Goal: Task Accomplishment & Management: Manage account settings

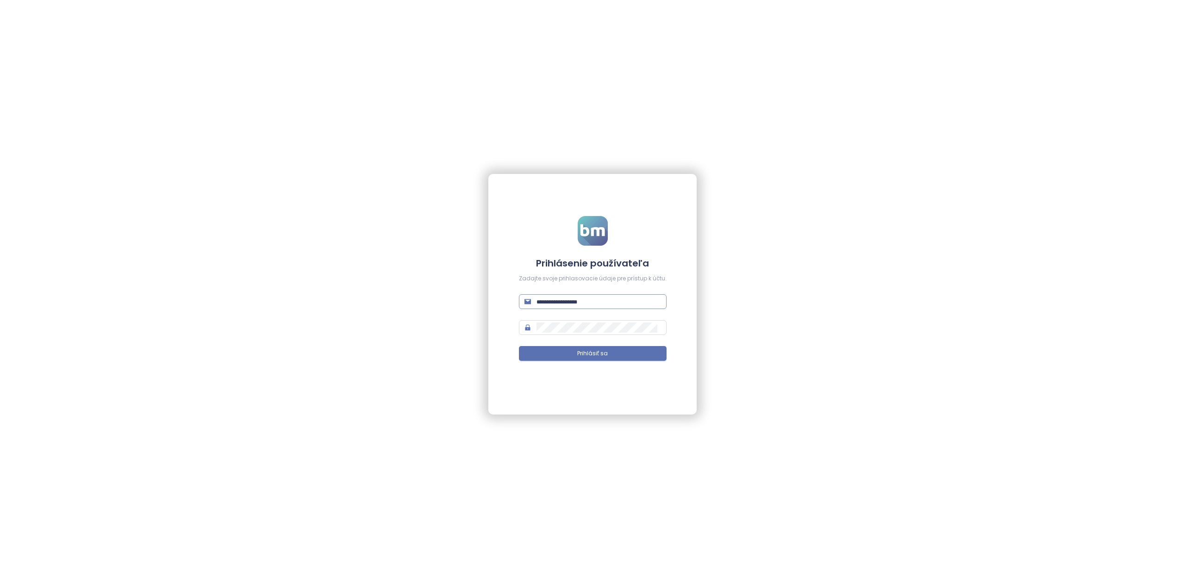
click at [566, 303] on input "text" at bounding box center [599, 302] width 125 height 10
paste input "**********"
type input "**********"
click at [568, 356] on button "Prihlásiť sa" at bounding box center [593, 353] width 148 height 15
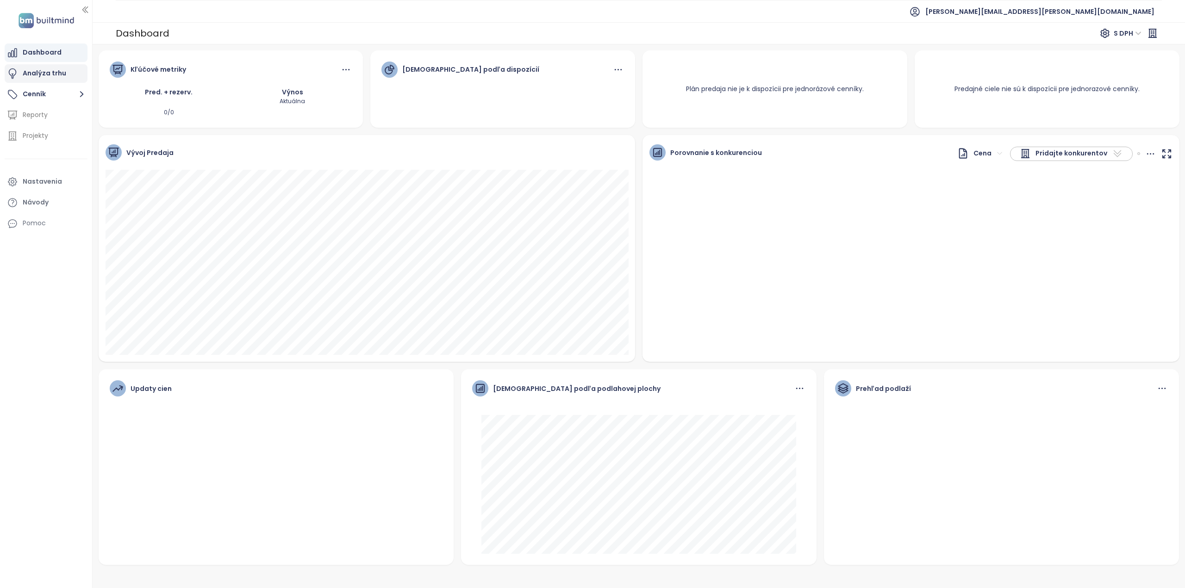
click at [47, 71] on div "Analýza trhu" at bounding box center [45, 74] width 44 height 12
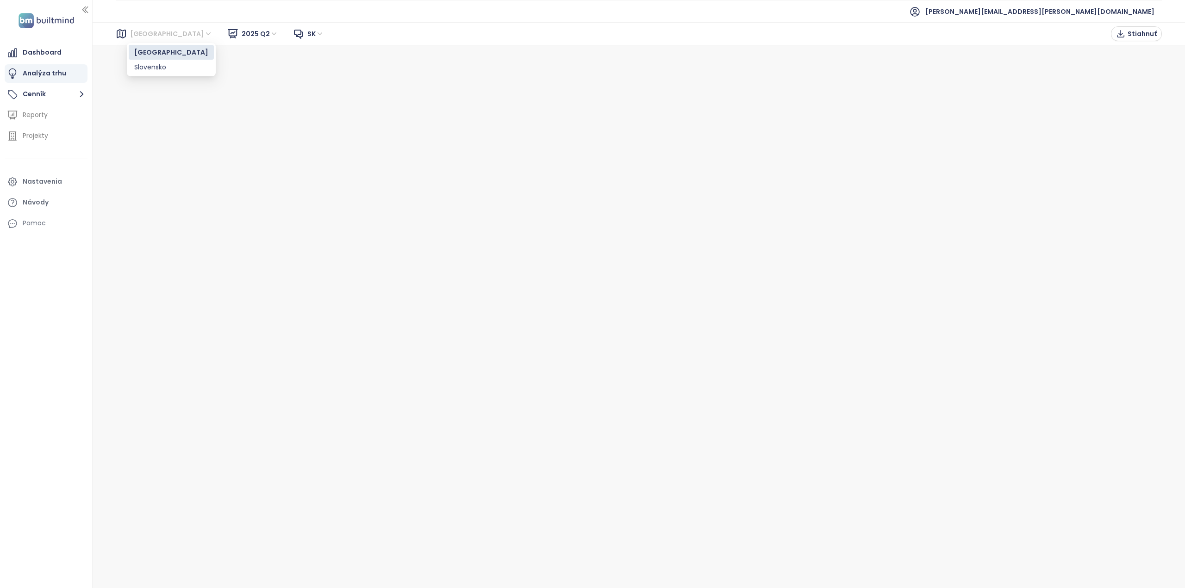
click at [156, 37] on span "[GEOGRAPHIC_DATA]" at bounding box center [171, 34] width 82 height 14
click at [36, 96] on button "Cenník" at bounding box center [46, 94] width 83 height 19
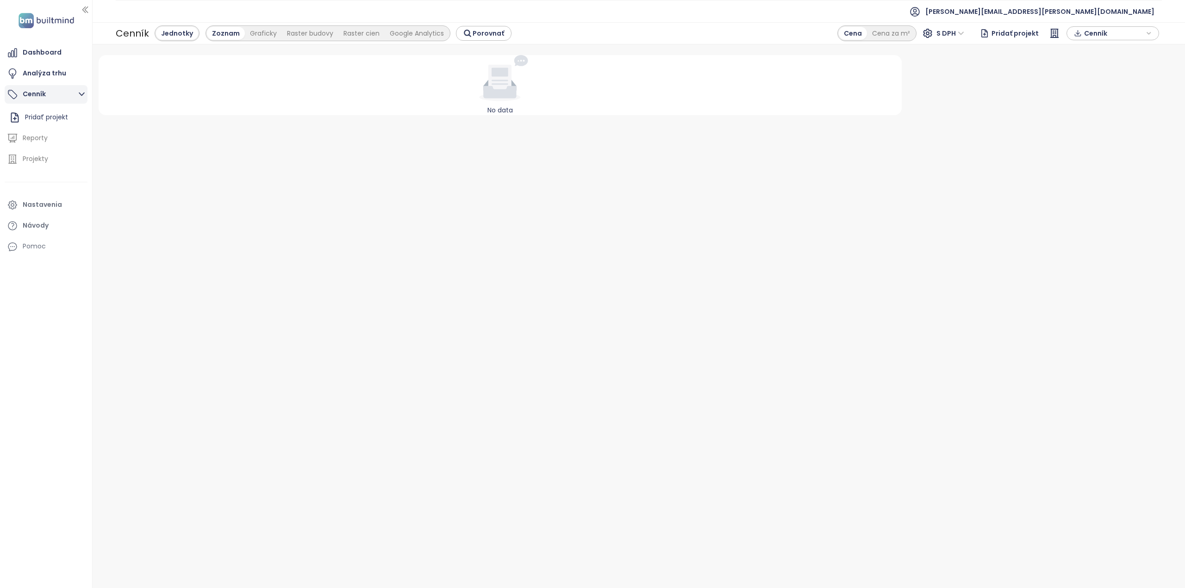
click at [79, 94] on icon "button" at bounding box center [82, 94] width 12 height 12
click at [48, 118] on div "Pridať projekt" at bounding box center [46, 118] width 43 height 12
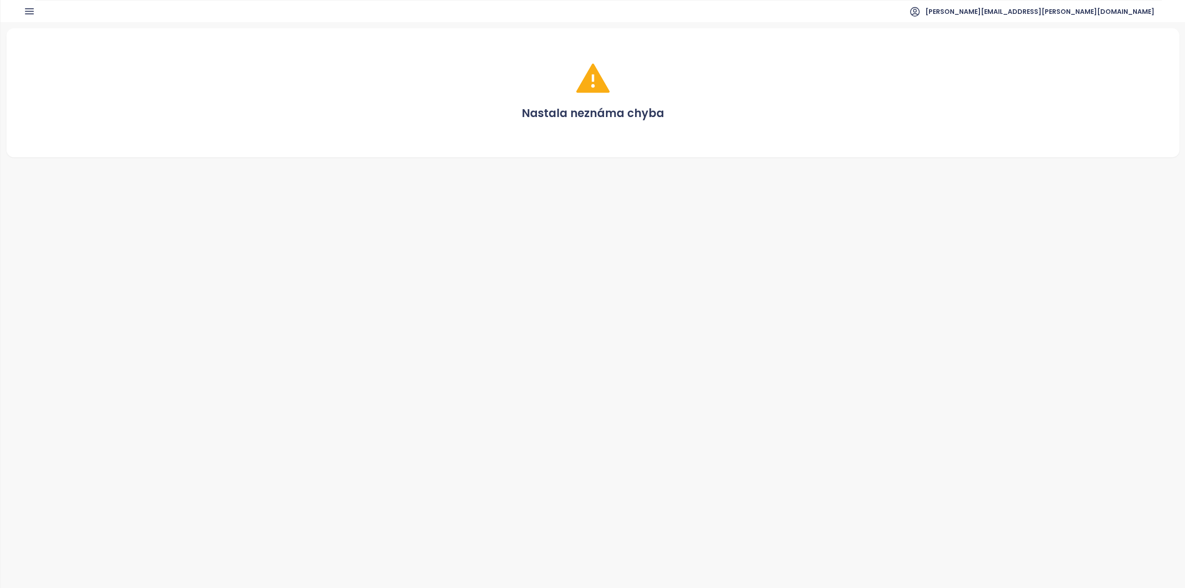
click at [680, 101] on div "Nastala neznáma chyba" at bounding box center [593, 92] width 1151 height 107
click at [548, 159] on div "Nastala neznáma chyba" at bounding box center [592, 305] width 1185 height 566
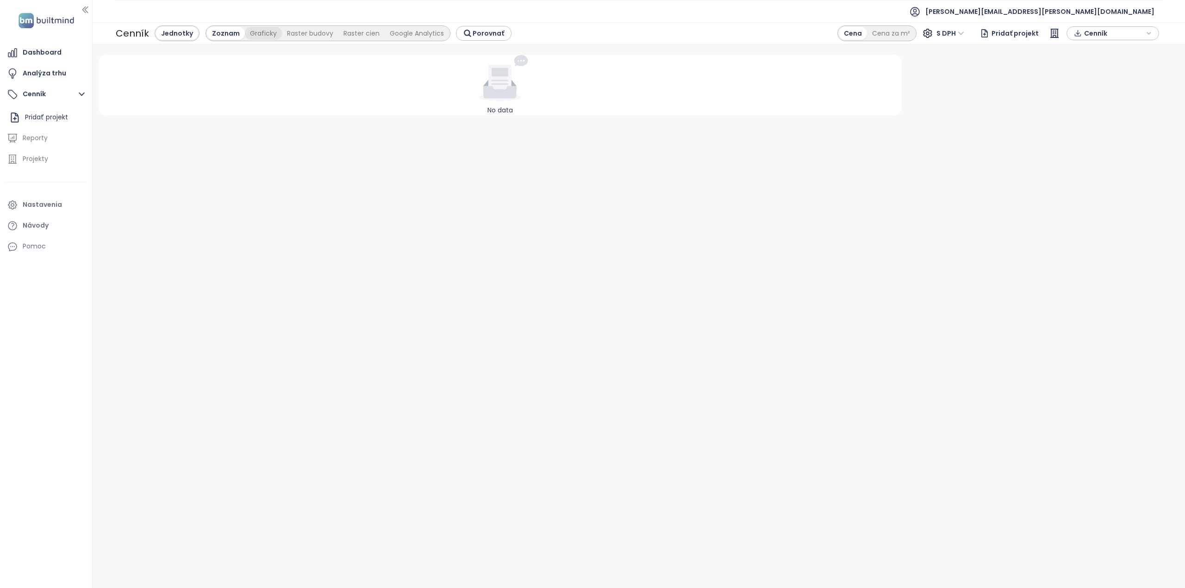
click at [268, 31] on div "Graficky" at bounding box center [263, 33] width 37 height 13
click at [302, 32] on div "Raster cien" at bounding box center [311, 33] width 46 height 13
click at [168, 32] on div "Zoznam" at bounding box center [174, 33] width 37 height 13
click at [39, 117] on div "Pridať projekt" at bounding box center [46, 118] width 43 height 12
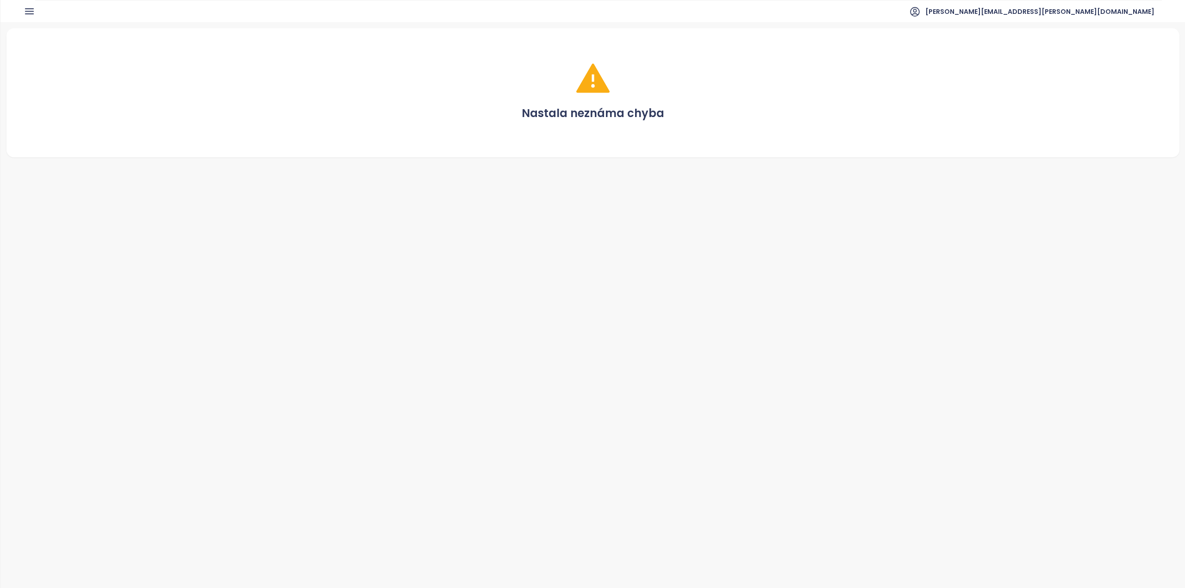
click at [471, 133] on div "Nastala neznáma chyba" at bounding box center [593, 92] width 1151 height 107
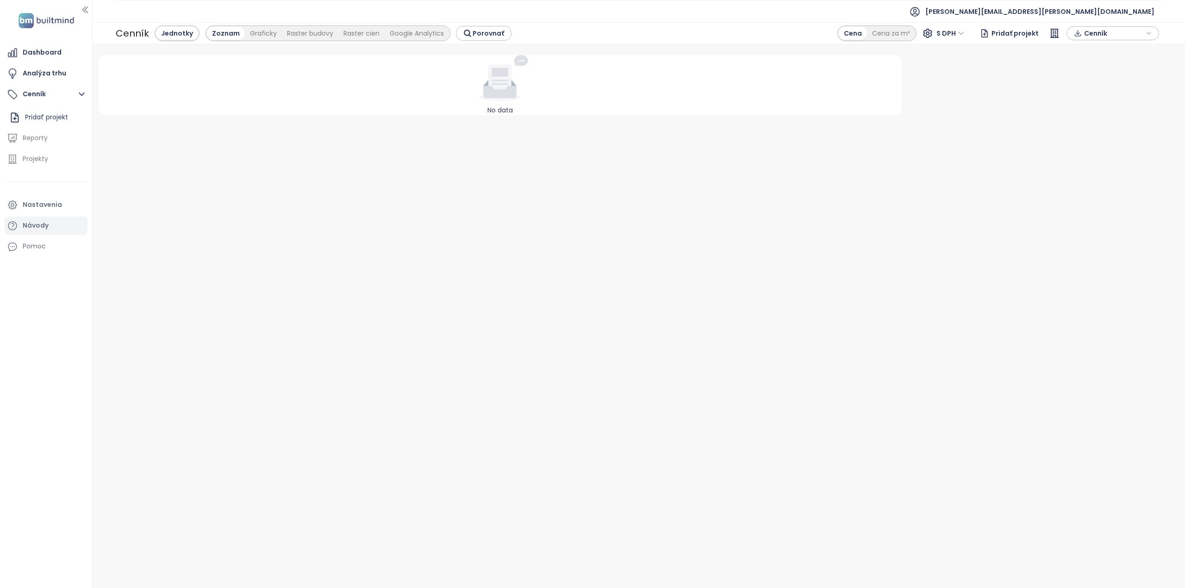
click at [50, 220] on div "Návody" at bounding box center [46, 226] width 83 height 19
click at [35, 120] on div "Pridať projekt" at bounding box center [46, 118] width 43 height 12
click at [77, 93] on icon "button" at bounding box center [82, 94] width 12 height 12
click at [80, 93] on icon "button" at bounding box center [82, 94] width 12 height 12
click at [67, 74] on div "Analýza trhu" at bounding box center [46, 73] width 83 height 19
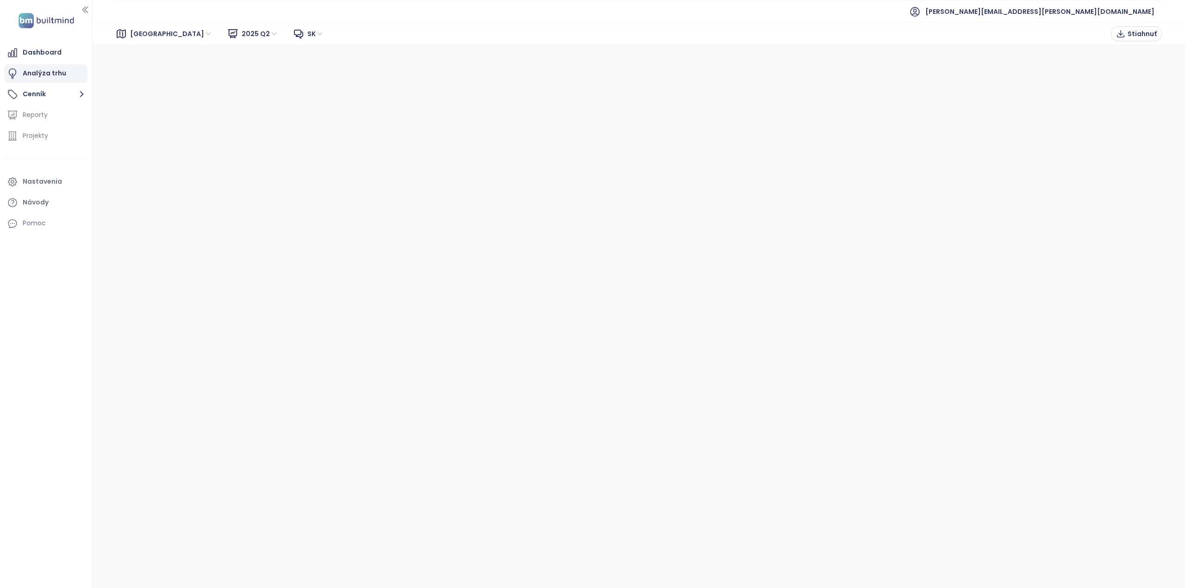
click at [242, 31] on span "2025 Q2" at bounding box center [260, 34] width 37 height 14
click at [237, 66] on div "2025 Q2 Liquidity Report" at bounding box center [244, 67] width 79 height 10
click at [37, 51] on div "Dashboard" at bounding box center [42, 53] width 39 height 12
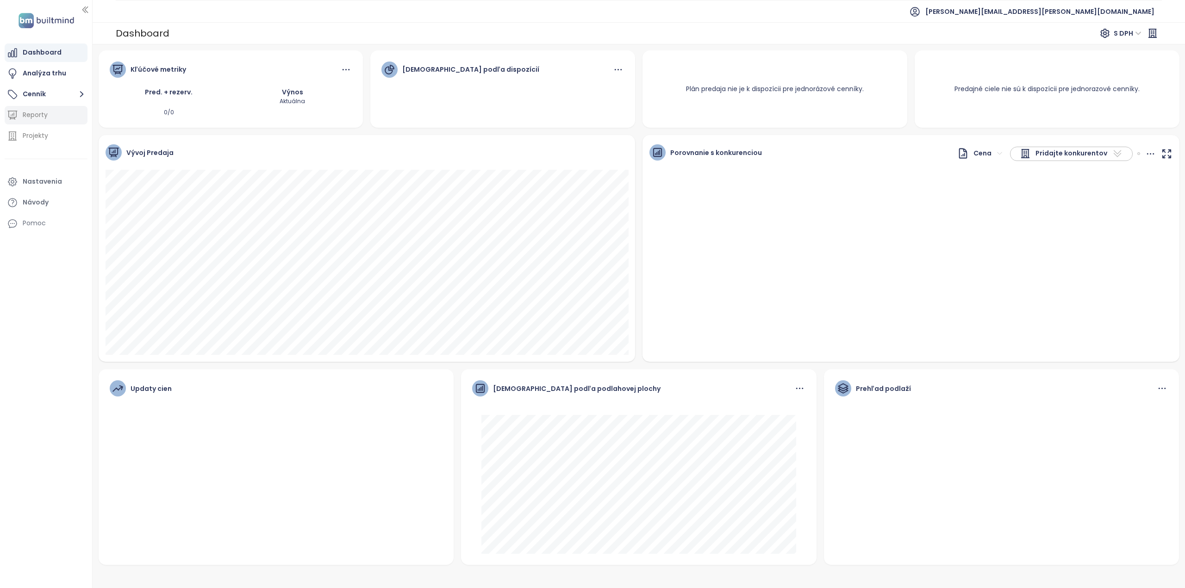
click at [44, 116] on div "Reporty" at bounding box center [35, 115] width 25 height 12
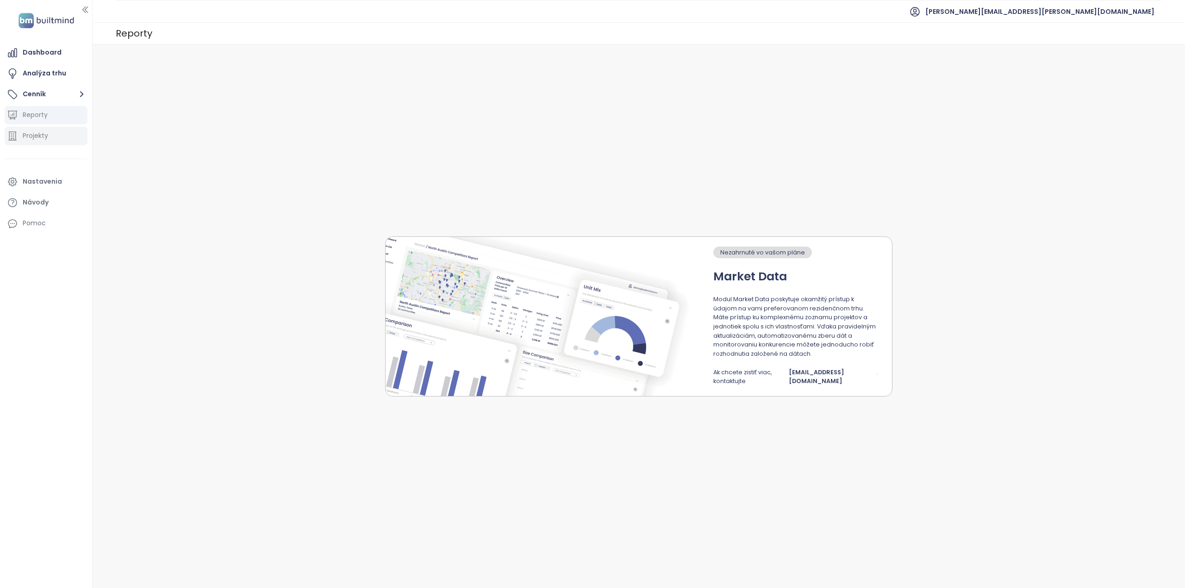
click at [44, 130] on div "Projekty" at bounding box center [35, 136] width 25 height 12
click at [37, 91] on button "Cenník" at bounding box center [46, 94] width 83 height 19
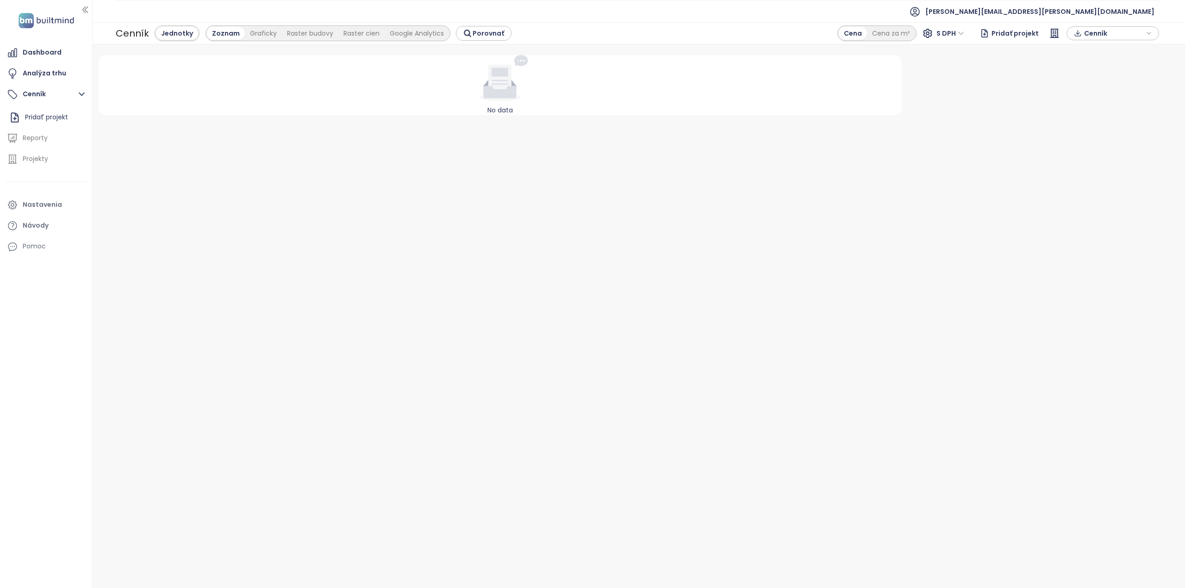
click at [1011, 31] on span "Pridať projekt" at bounding box center [1015, 33] width 47 height 17
click at [1094, 34] on span "Cenník" at bounding box center [1114, 33] width 60 height 14
click at [1094, 34] on span "Cenník" at bounding box center [1114, 34] width 60 height 14
click at [1052, 31] on icon at bounding box center [1054, 33] width 11 height 11
click at [1102, 36] on span "Cenník" at bounding box center [1114, 33] width 60 height 14
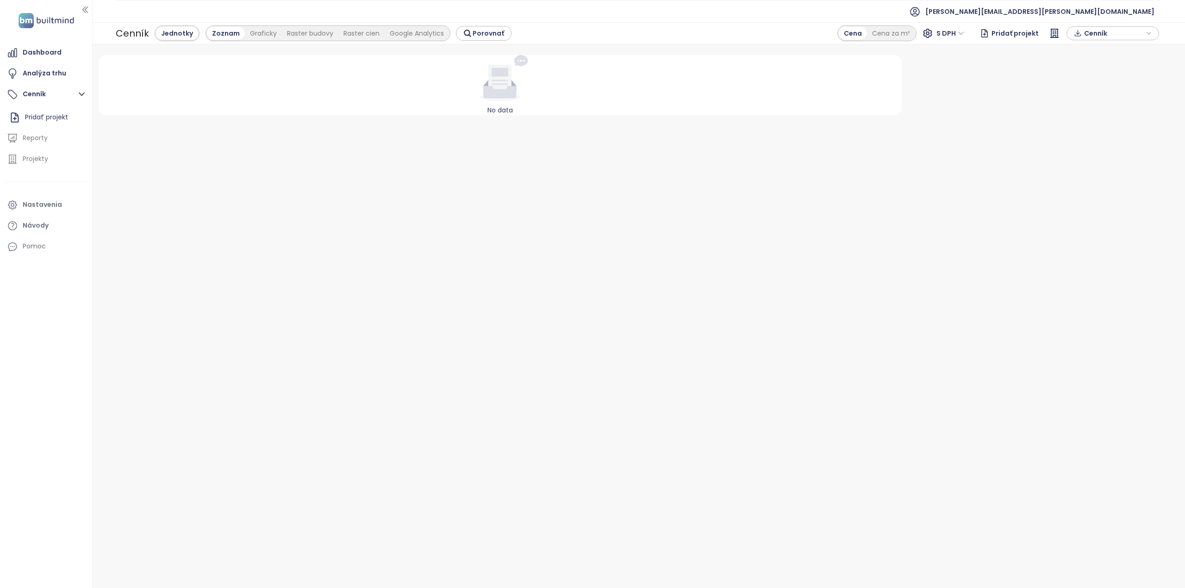
click at [173, 35] on div "Jednotky" at bounding box center [177, 33] width 42 height 13
click at [255, 34] on div "Graficky" at bounding box center [263, 33] width 37 height 13
click at [252, 35] on div "Raster budovy" at bounding box center [260, 33] width 56 height 13
click at [313, 34] on div "Raster cien" at bounding box center [312, 33] width 46 height 13
click at [356, 32] on div "Google Analytics" at bounding box center [364, 33] width 64 height 13
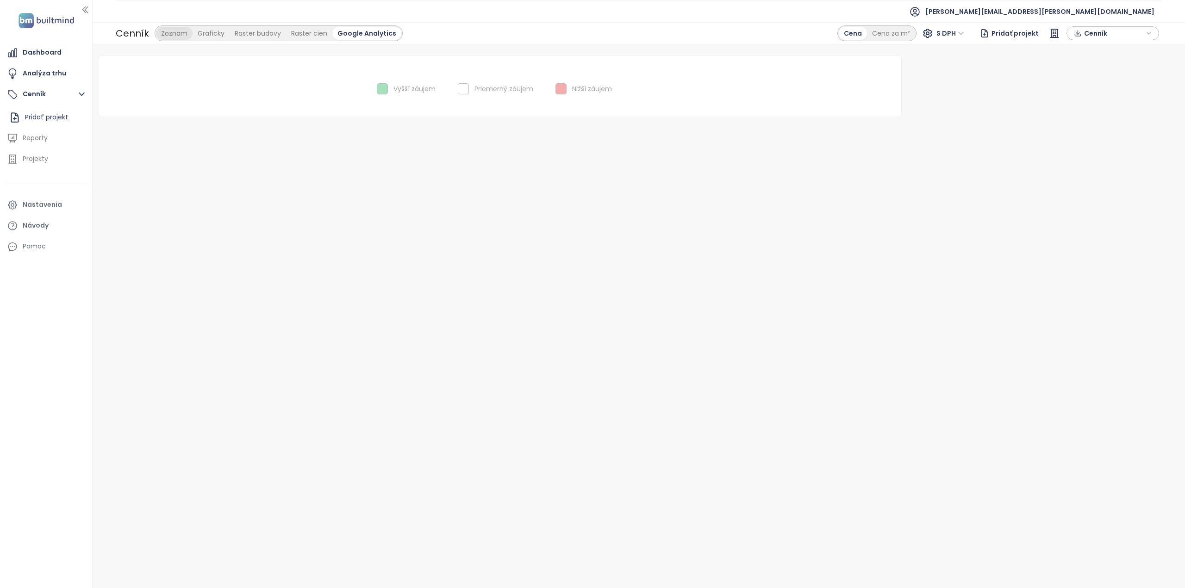
click at [160, 35] on div "Zoznam" at bounding box center [174, 33] width 37 height 13
click at [39, 202] on div "Nastavenia" at bounding box center [42, 205] width 39 height 12
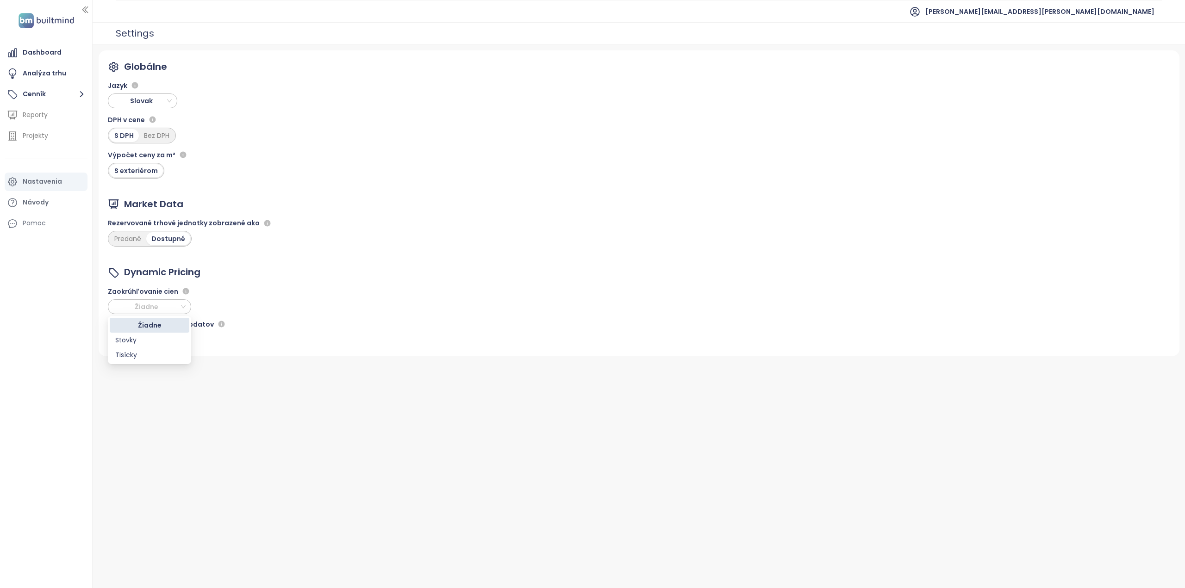
click at [164, 306] on span "Žiadne" at bounding box center [148, 307] width 75 height 14
click at [154, 335] on div "Stovky" at bounding box center [149, 340] width 69 height 10
click at [48, 97] on button "Cenník" at bounding box center [46, 94] width 83 height 19
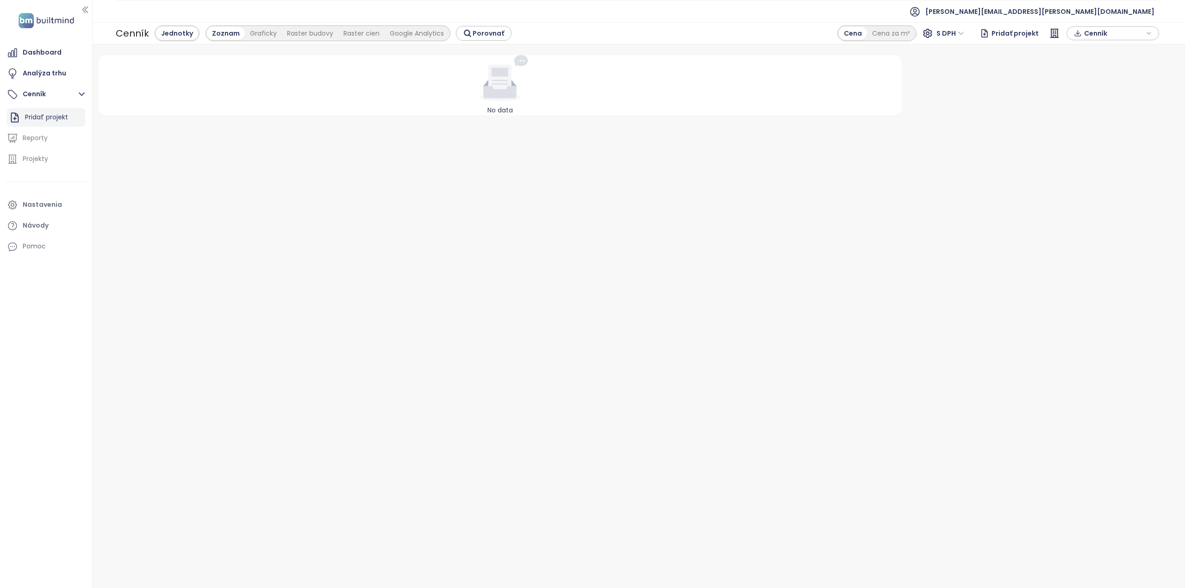
click at [48, 121] on div "Pridať projekt" at bounding box center [46, 118] width 43 height 12
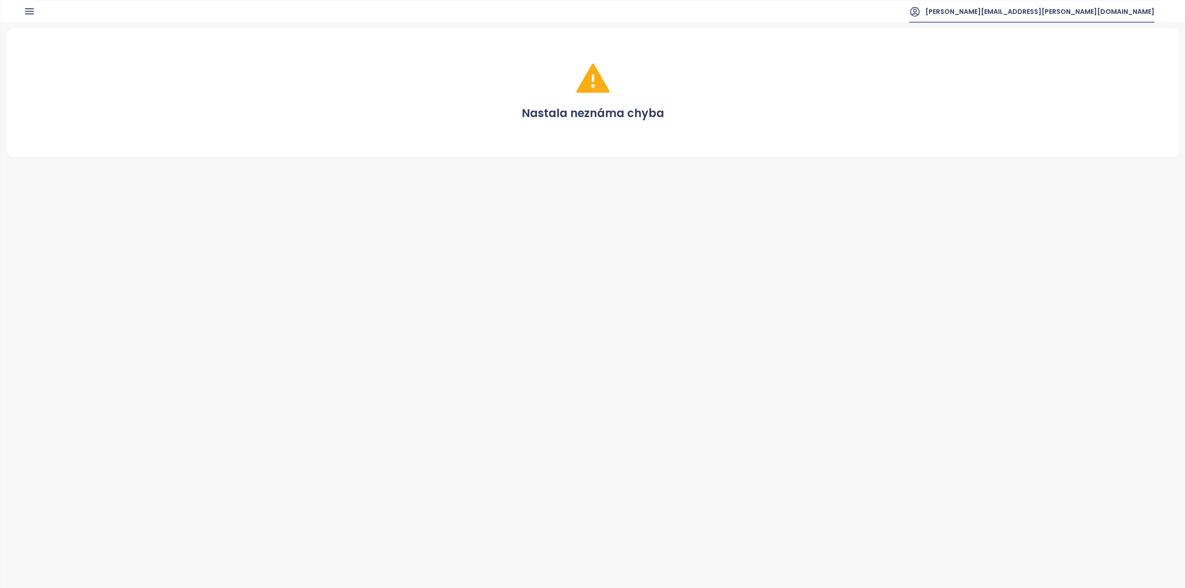
drag, startPoint x: 1097, startPoint y: 19, endPoint x: 1106, endPoint y: 23, distance: 10.2
click at [1104, 20] on span "[PERSON_NAME][EMAIL_ADDRESS][PERSON_NAME][DOMAIN_NAME]" at bounding box center [1039, 11] width 229 height 22
click at [1101, 36] on span "Odhlásiť sa" at bounding box center [1105, 37] width 37 height 9
click at [1142, 7] on icon at bounding box center [1144, 8] width 12 height 12
click at [1125, 28] on span "Odhlásiť sa" at bounding box center [1108, 28] width 37 height 9
